Goal: Check status: Check status

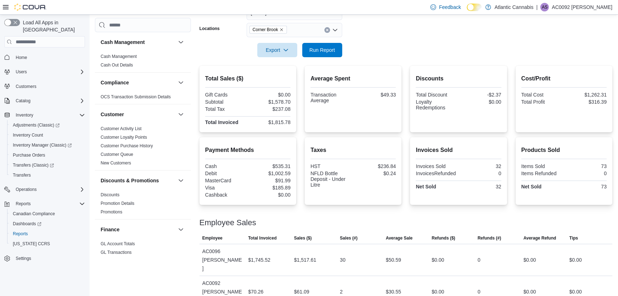
scroll to position [389, 0]
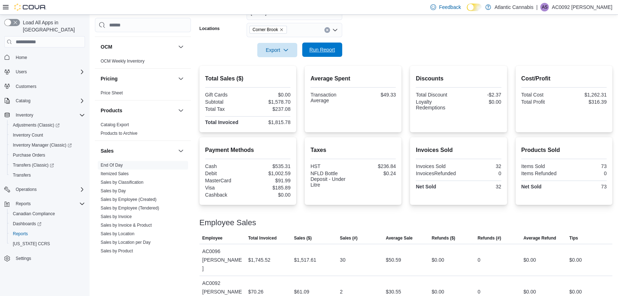
click at [336, 50] on span "Run Report" at bounding box center [322, 49] width 31 height 14
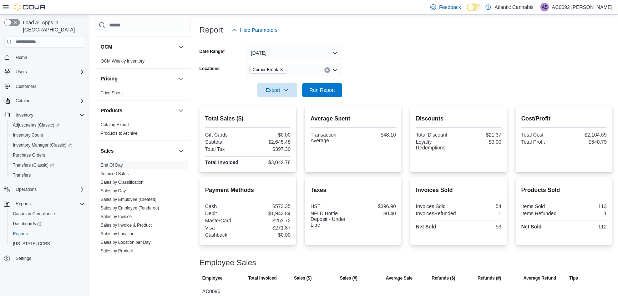
scroll to position [22, 0]
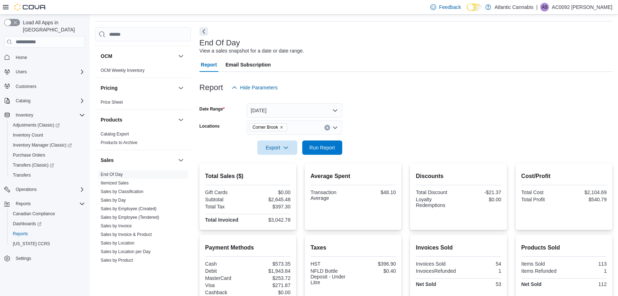
click at [281, 129] on icon "Remove Corner Brook from selection in this group" at bounding box center [282, 127] width 4 height 4
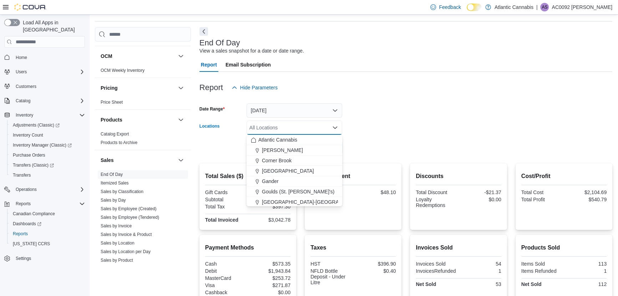
drag, startPoint x: 302, startPoint y: 62, endPoint x: 313, endPoint y: 61, distance: 11.1
click at [302, 62] on div "Report Email Subscription" at bounding box center [406, 64] width 413 height 14
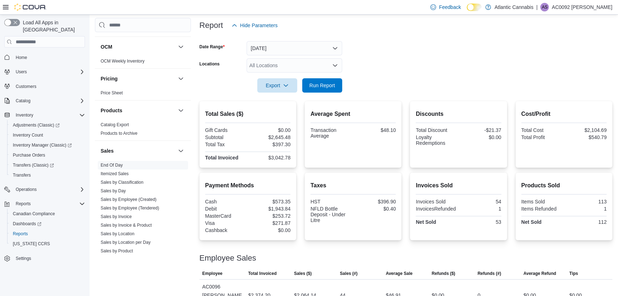
scroll to position [120, 0]
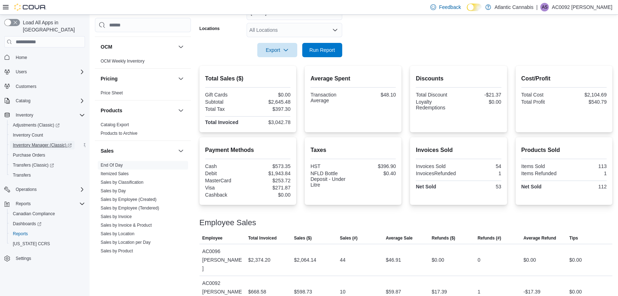
click at [40, 142] on span "Inventory Manager (Classic)" at bounding box center [42, 145] width 59 height 6
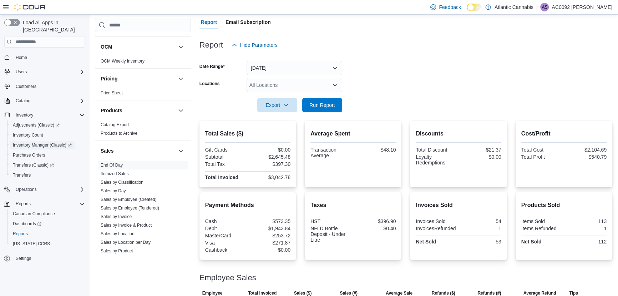
scroll to position [55, 0]
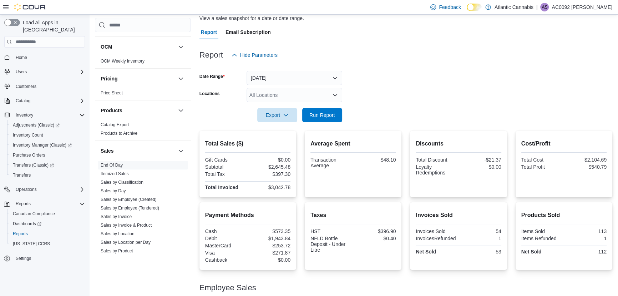
click at [317, 99] on div "All Locations" at bounding box center [295, 95] width 96 height 14
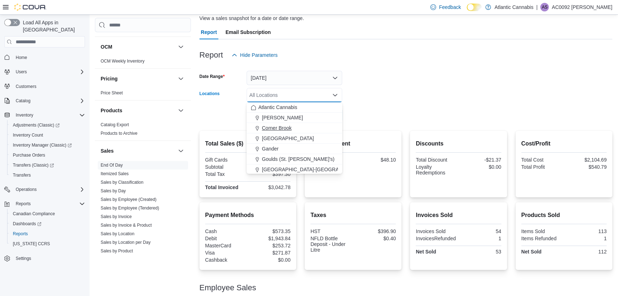
click at [296, 126] on div "Corner Brook" at bounding box center [294, 127] width 87 height 7
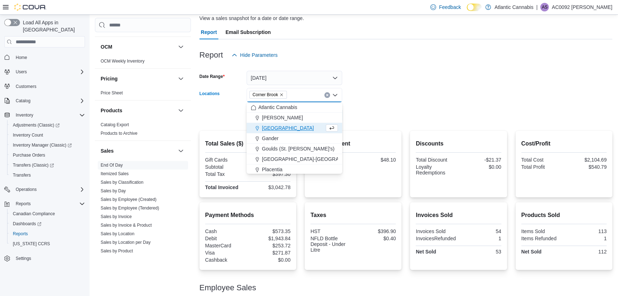
click at [377, 82] on form "Date Range [DATE] Locations [GEOGRAPHIC_DATA] Combo box. Selected. [GEOGRAPHIC_…" at bounding box center [406, 92] width 413 height 60
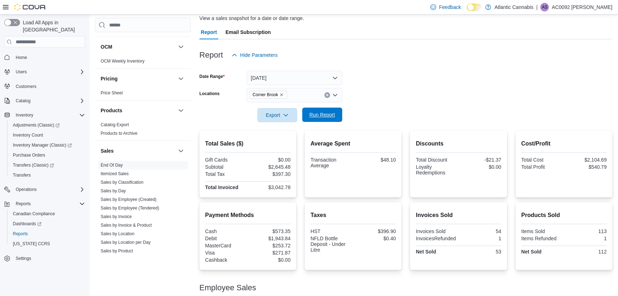
click at [321, 112] on span "Run Report" at bounding box center [323, 114] width 26 height 7
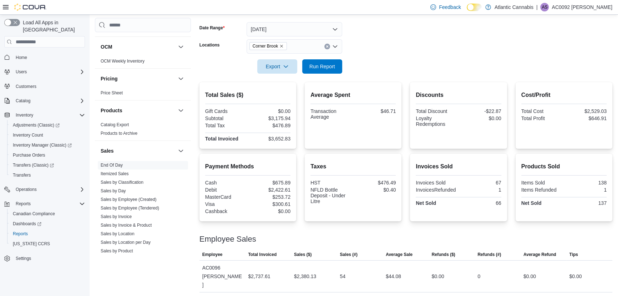
scroll to position [120, 0]
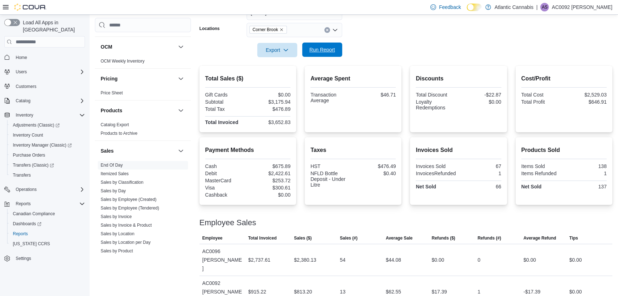
click at [331, 45] on span "Run Report" at bounding box center [322, 49] width 31 height 14
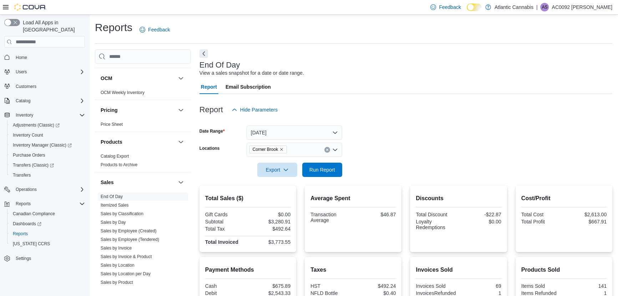
click at [281, 148] on icon "Remove Corner Brook from selection in this group" at bounding box center [282, 149] width 4 height 4
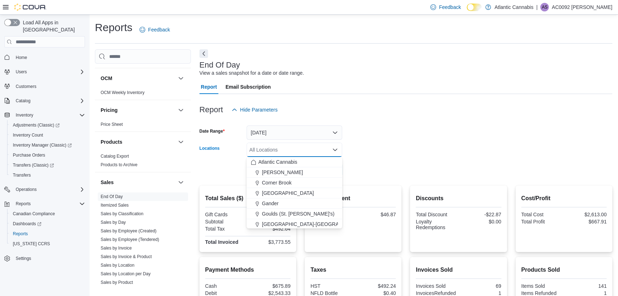
click at [281, 148] on div "All Locations" at bounding box center [295, 149] width 96 height 14
click at [276, 174] on span "[PERSON_NAME]" at bounding box center [282, 172] width 41 height 7
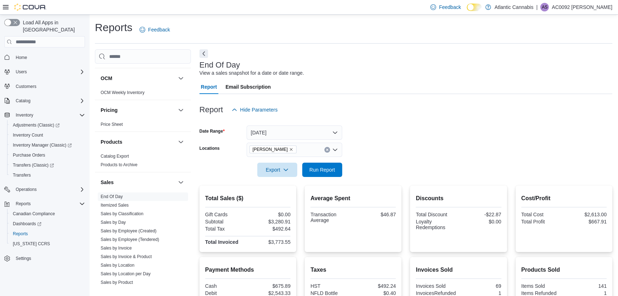
click at [301, 118] on div at bounding box center [406, 121] width 413 height 9
click at [310, 177] on div at bounding box center [406, 181] width 413 height 9
click at [311, 172] on span "Run Report" at bounding box center [323, 169] width 26 height 7
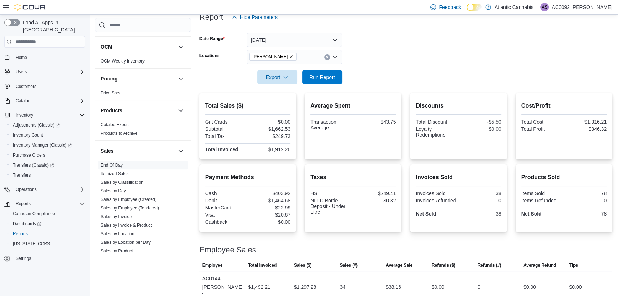
scroll to position [86, 0]
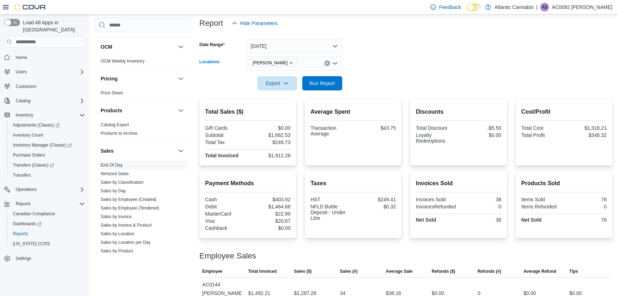
click at [280, 65] on span "[PERSON_NAME]" at bounding box center [273, 62] width 41 height 7
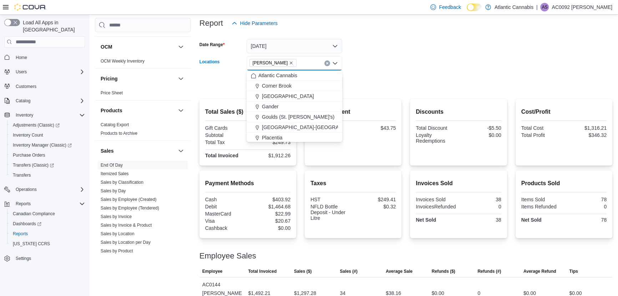
click at [289, 63] on icon "Remove Bay Roberts from selection in this group" at bounding box center [291, 63] width 4 height 4
click at [284, 95] on span "Corner Brook" at bounding box center [277, 95] width 30 height 7
click at [378, 61] on form "Date Range [DATE] Locations [GEOGRAPHIC_DATA] Combo box. Selected. [GEOGRAPHIC_…" at bounding box center [406, 60] width 413 height 60
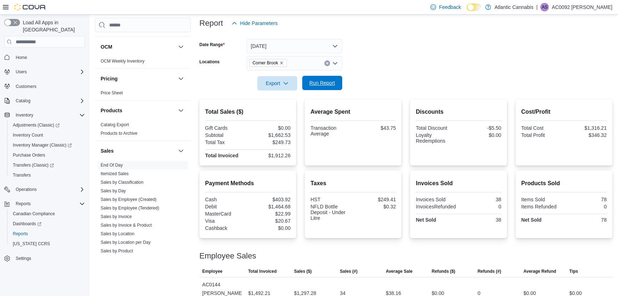
click at [332, 78] on span "Run Report" at bounding box center [322, 83] width 31 height 14
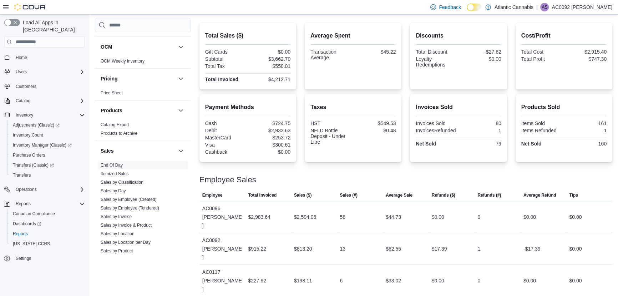
scroll to position [166, 0]
